Goal: Task Accomplishment & Management: Complete application form

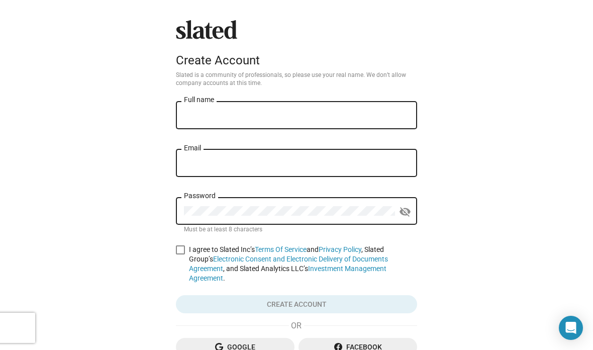
click at [380, 115] on input "Full name" at bounding box center [296, 115] width 225 height 9
type input "[PERSON_NAME]"
click at [357, 166] on input "Email" at bounding box center [296, 163] width 225 height 9
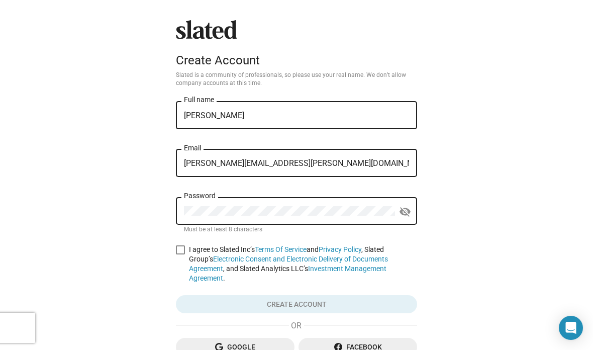
type input "emily.a.schwegel@gmail.com"
click at [407, 213] on mat-icon "visibility_off" at bounding box center [405, 212] width 12 height 16
click at [188, 254] on label "I agree to Slated Inc’s Terms Of Service and Privacy Policy , Slated Group’s El…" at bounding box center [296, 264] width 241 height 38
click at [181, 254] on input "I agree to Slated Inc’s Terms Of Service and Privacy Policy , Slated Group’s El…" at bounding box center [180, 254] width 1 height 1
checkbox input "true"
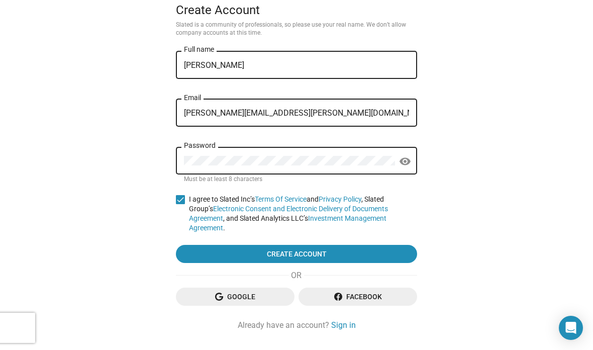
scroll to position [56, 0]
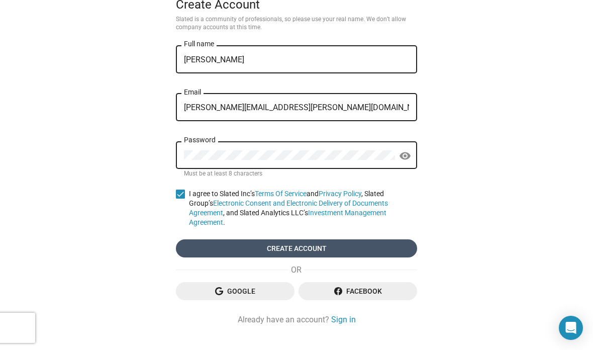
click at [366, 250] on span "Create account" at bounding box center [296, 248] width 225 height 18
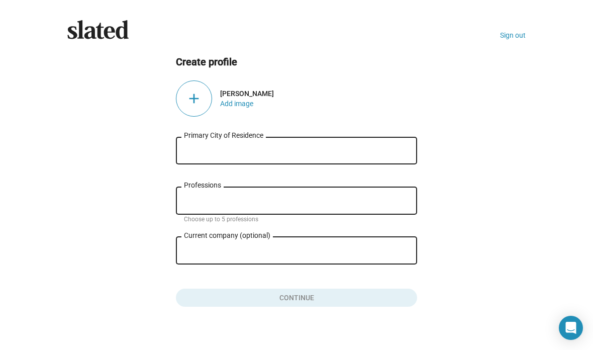
click at [378, 146] on input "Primary City of Residence" at bounding box center [296, 150] width 225 height 9
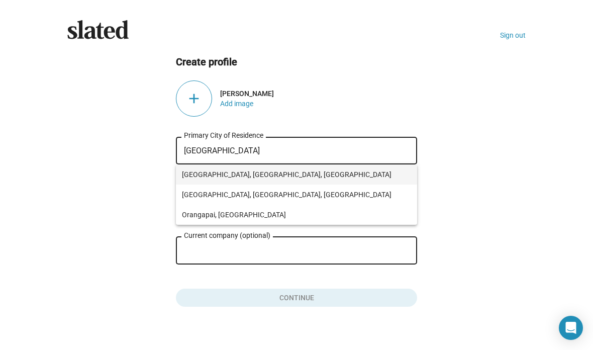
click at [255, 176] on span "[GEOGRAPHIC_DATA], [GEOGRAPHIC_DATA], [GEOGRAPHIC_DATA]" at bounding box center [296, 174] width 229 height 20
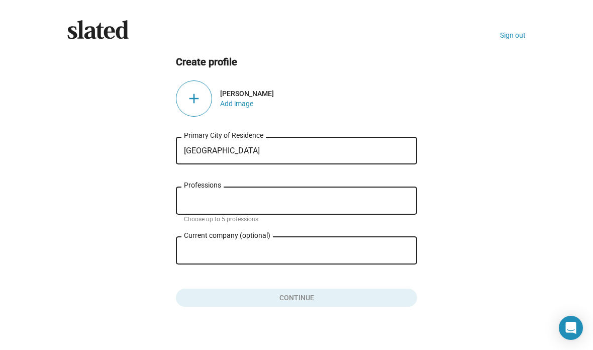
type input "[GEOGRAPHIC_DATA], [GEOGRAPHIC_DATA], [GEOGRAPHIC_DATA]"
click at [332, 202] on input "Professions" at bounding box center [298, 201] width 225 height 9
click at [308, 263] on div "Current company (optional)" at bounding box center [289, 250] width 211 height 30
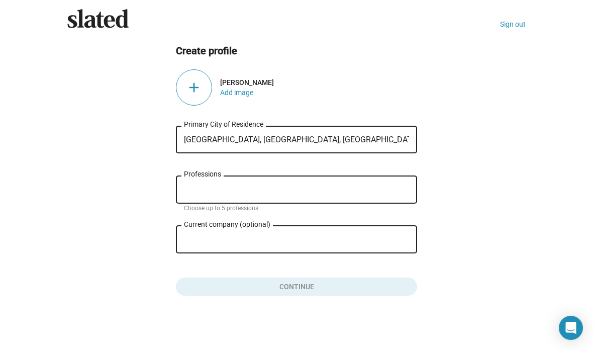
scroll to position [12, 0]
click at [343, 189] on input "Professions" at bounding box center [298, 190] width 225 height 9
type input "X"
click at [355, 292] on button "Click here to validate form" at bounding box center [296, 285] width 241 height 22
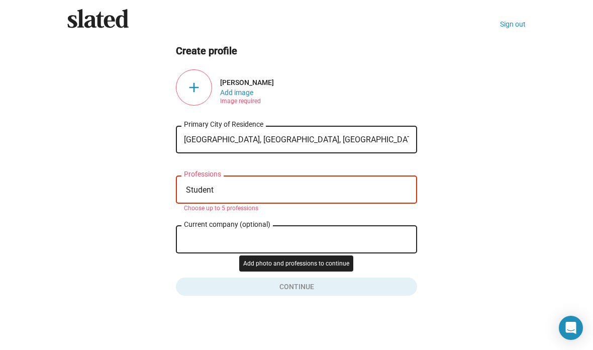
click at [322, 282] on button "Click here to validate form" at bounding box center [296, 285] width 241 height 22
click at [298, 188] on input "Student" at bounding box center [298, 190] width 225 height 9
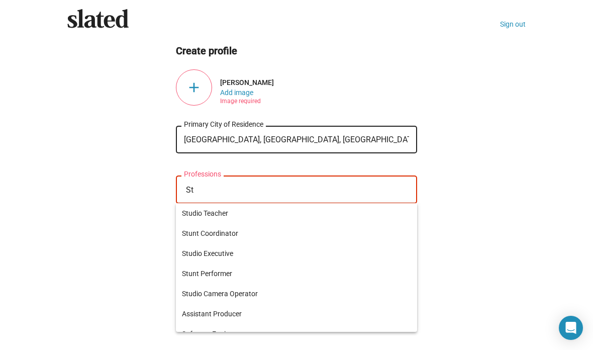
type input "S"
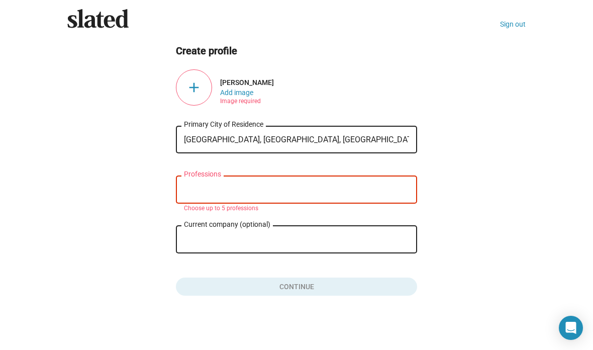
click at [207, 87] on div "add" at bounding box center [194, 87] width 36 height 36
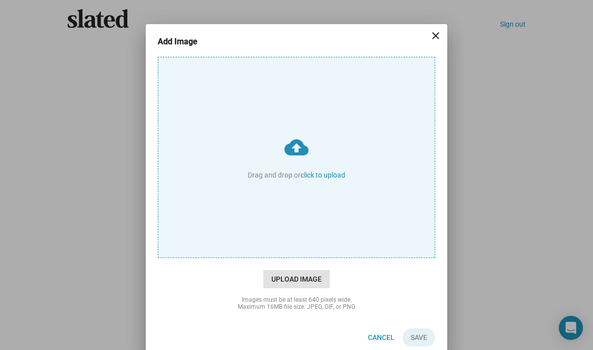
click at [315, 279] on span "Upload Image" at bounding box center [297, 279] width 66 height 18
click at [315, 257] on input "cloud_upload Drag and drop or click to upload" at bounding box center [296, 157] width 277 height 200
